Goal: Information Seeking & Learning: Understand process/instructions

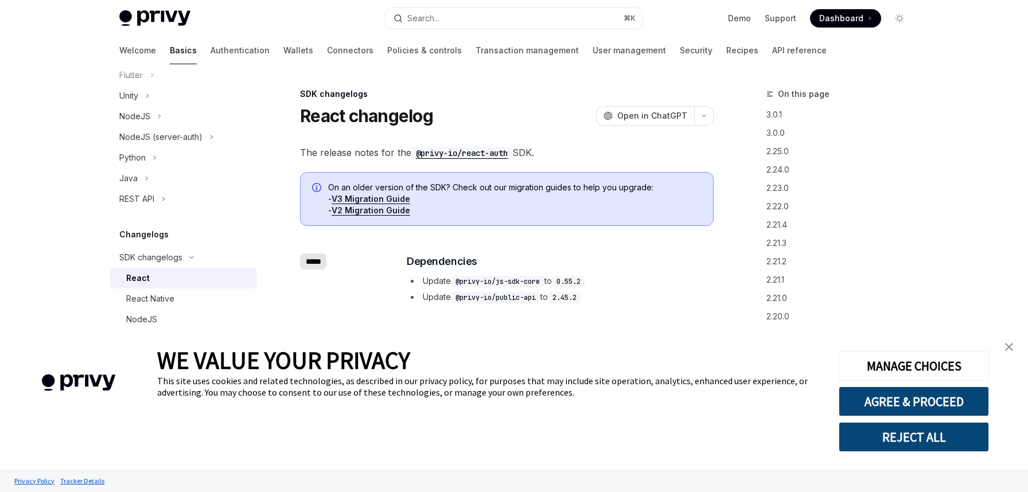
click at [392, 198] on link "V3 Migration Guide" at bounding box center [370, 199] width 79 height 10
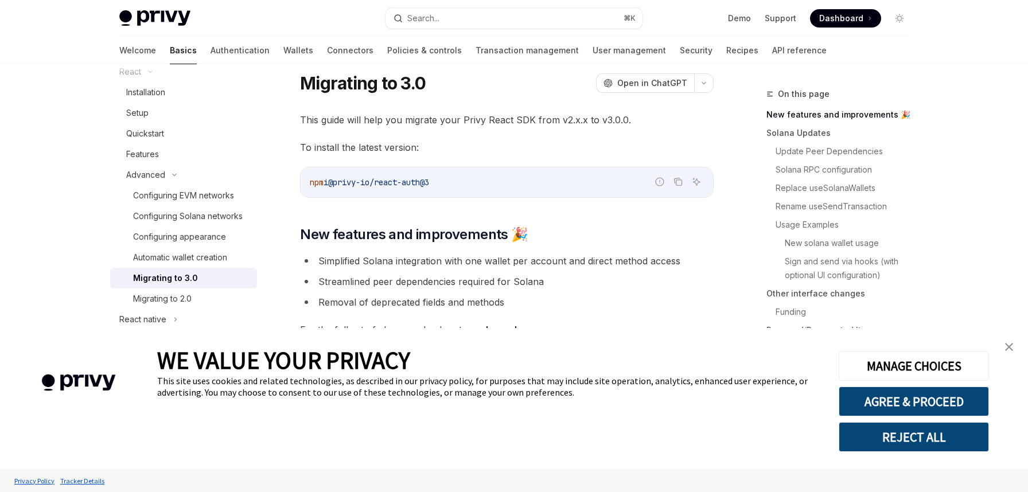
scroll to position [24, 0]
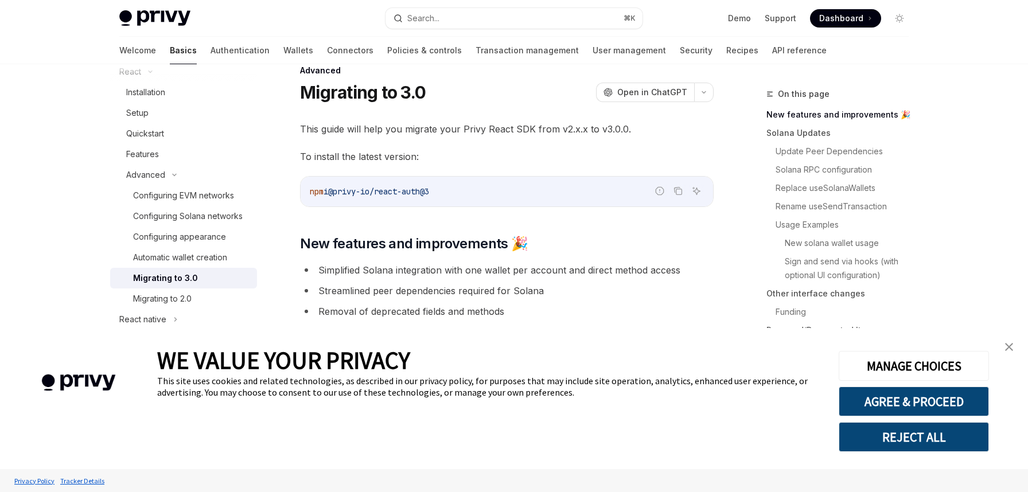
click at [1009, 347] on img "close banner" at bounding box center [1009, 347] width 8 height 8
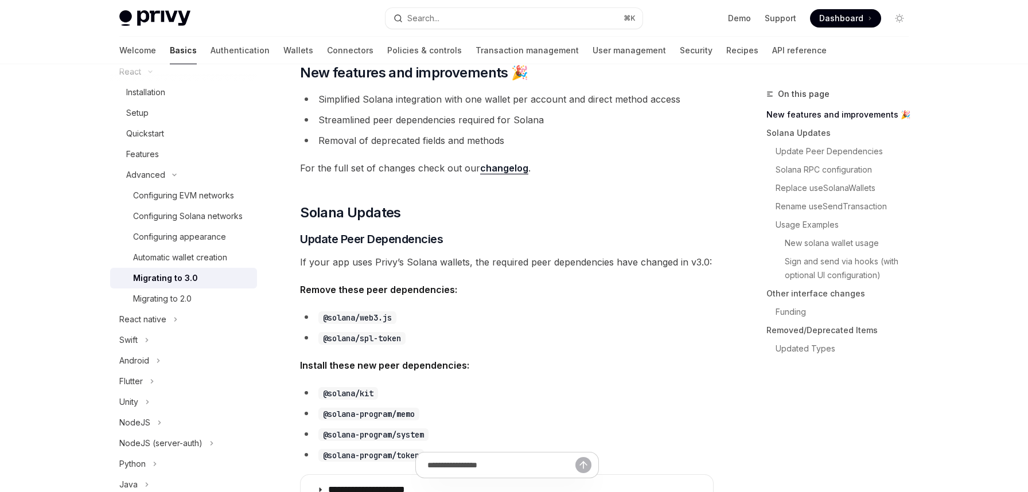
scroll to position [0, 0]
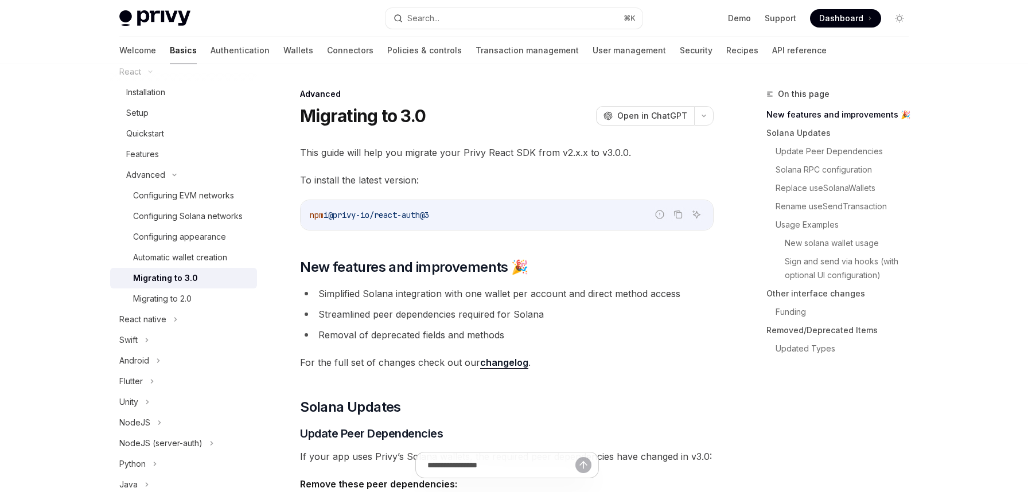
click at [342, 215] on span "@privy-io/react-auth@3" at bounding box center [378, 215] width 101 height 10
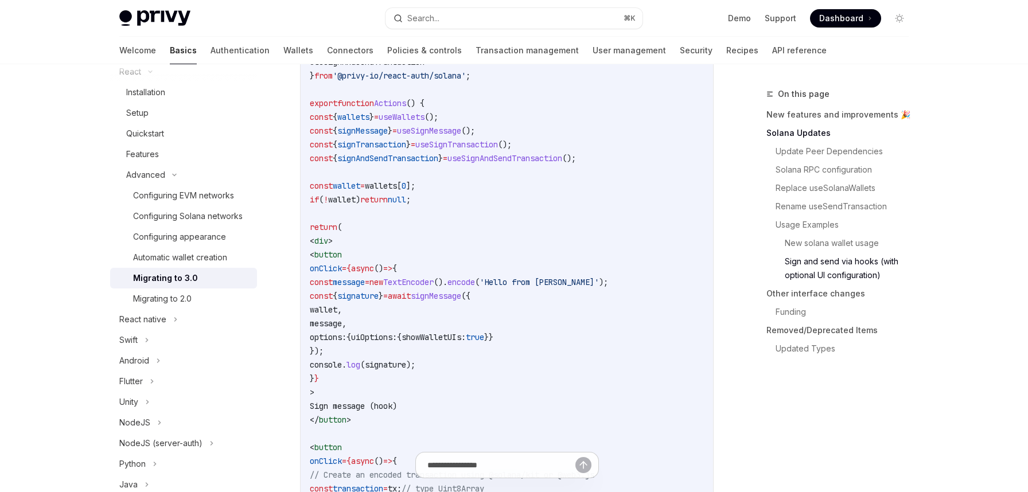
scroll to position [2559, 0]
click at [498, 150] on span "useSignTransaction" at bounding box center [456, 145] width 83 height 10
click at [541, 164] on span "useSignAndSendTransaction" at bounding box center [504, 159] width 115 height 10
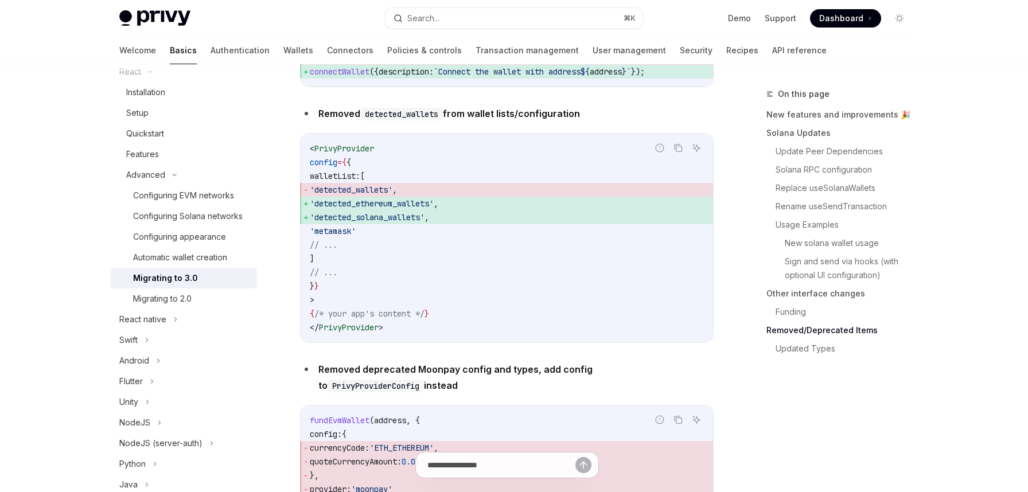
scroll to position [3876, 0]
click at [377, 193] on span "'detected_wallets'" at bounding box center [351, 187] width 83 height 10
click at [397, 206] on span "'detected_ethereum_wallets'" at bounding box center [372, 201] width 124 height 10
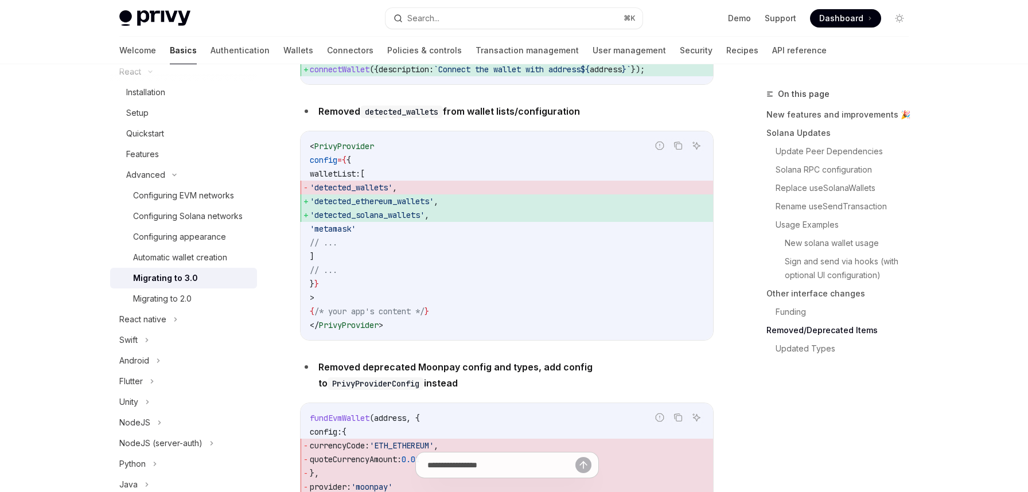
click at [356, 234] on span "'metamask'" at bounding box center [333, 229] width 46 height 10
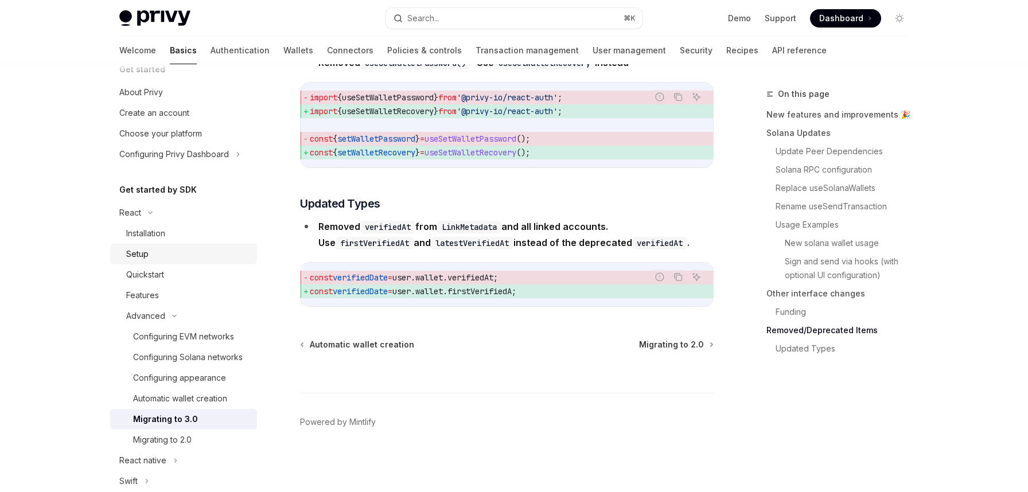
scroll to position [16, 0]
click at [151, 236] on div "Installation" at bounding box center [145, 238] width 39 height 14
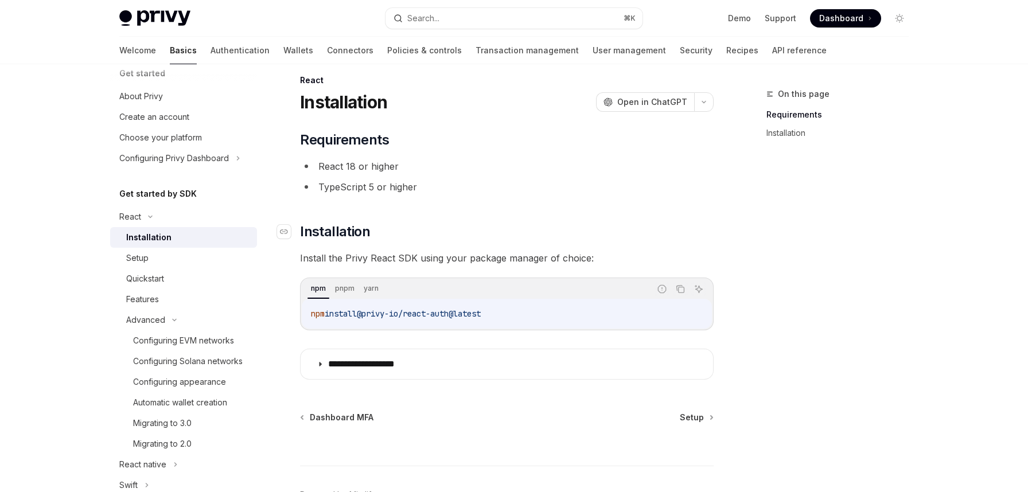
scroll to position [21, 0]
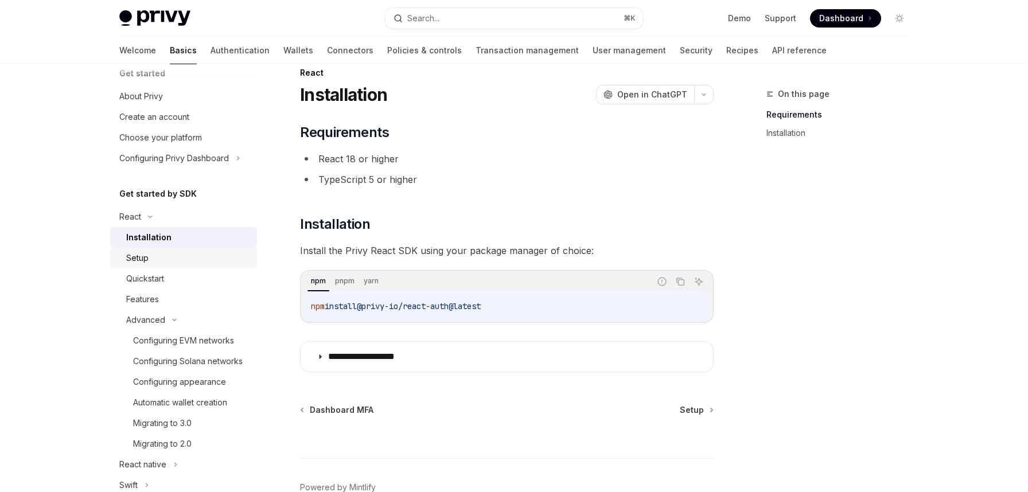
click at [143, 259] on div "Setup" at bounding box center [137, 258] width 22 height 14
type textarea "*"
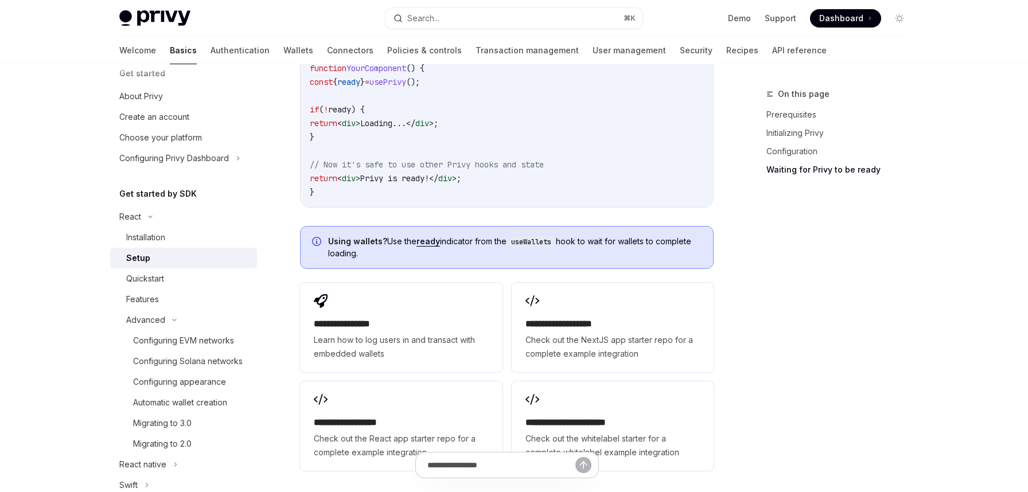
scroll to position [1350, 0]
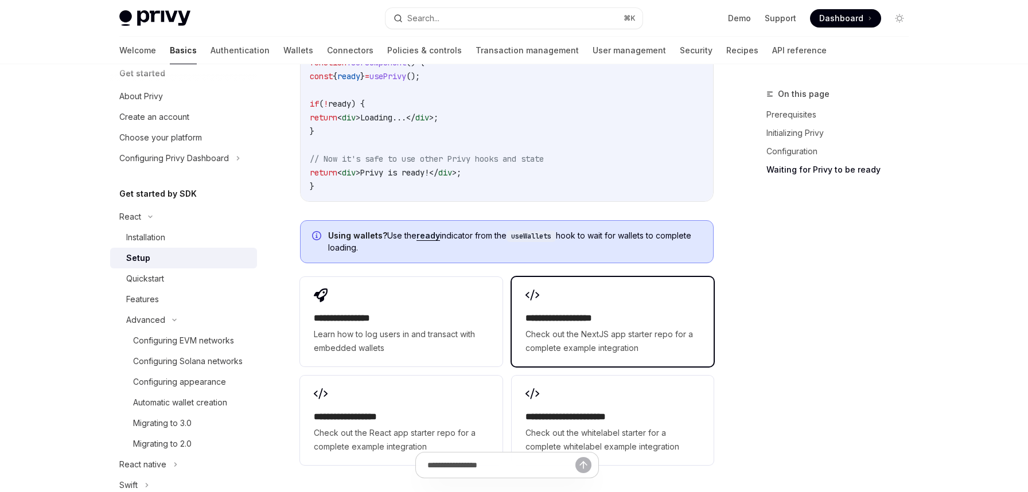
click at [576, 311] on div "**********" at bounding box center [612, 333] width 174 height 44
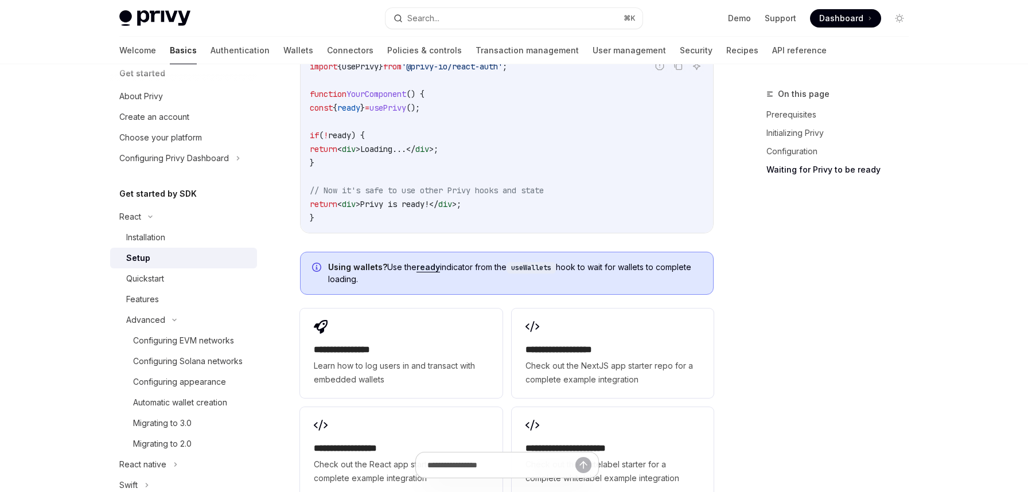
scroll to position [1496, 0]
